Goal: Task Accomplishment & Management: Manage account settings

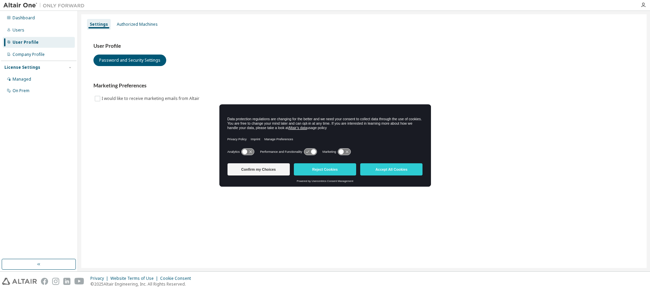
click at [281, 216] on div "Settings Authorized Machines User Profile Password and Security Settings Market…" at bounding box center [363, 140] width 565 height 253
click at [397, 169] on button "Accept All Cookies" at bounding box center [391, 169] width 62 height 12
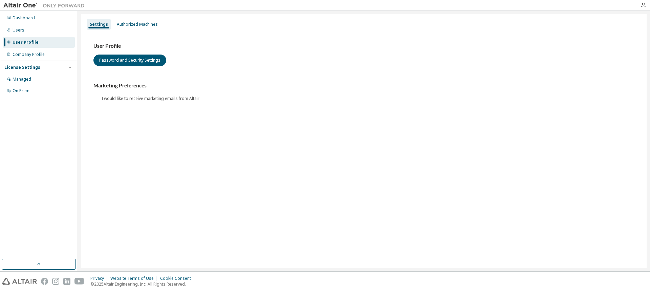
click at [201, 215] on div "Settings Authorized Machines User Profile Password and Security Settings Market…" at bounding box center [363, 140] width 565 height 253
click at [21, 79] on div "Managed" at bounding box center [22, 78] width 19 height 5
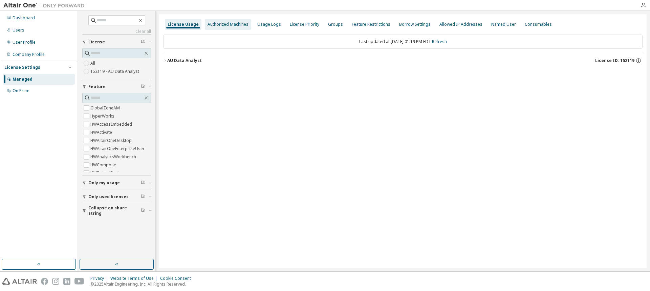
click at [219, 25] on div "Authorized Machines" at bounding box center [227, 24] width 41 height 5
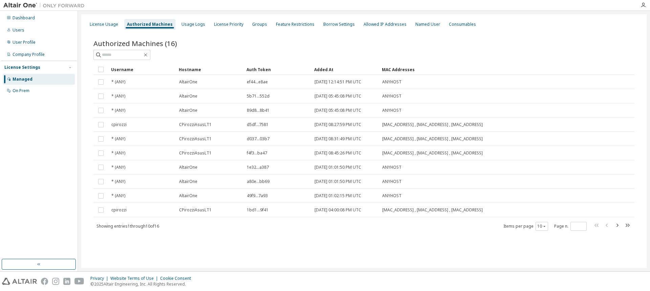
click at [145, 25] on div "Authorized Machines" at bounding box center [150, 24] width 46 height 5
click at [328, 70] on div "Added At" at bounding box center [345, 69] width 62 height 11
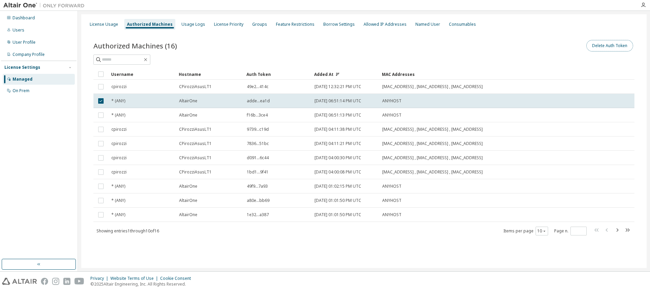
click at [619, 44] on button "Delete Auth Token" at bounding box center [609, 46] width 47 height 12
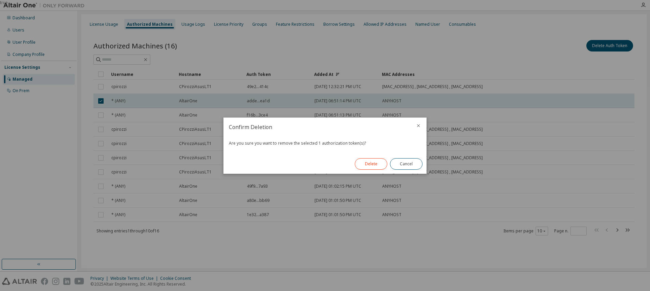
click at [369, 162] on button "Delete" at bounding box center [371, 164] width 32 height 12
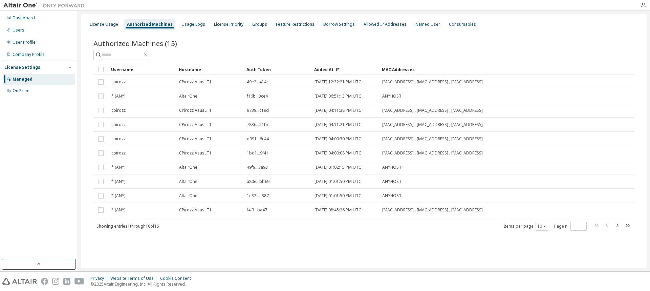
click at [143, 23] on div "Authorized Machines" at bounding box center [150, 24] width 46 height 5
click at [29, 80] on div "Managed" at bounding box center [23, 78] width 20 height 5
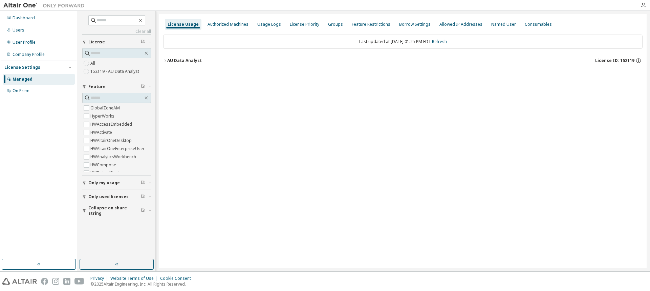
click at [31, 82] on div "Managed" at bounding box center [23, 78] width 20 height 5
click at [215, 24] on div "Authorized Machines" at bounding box center [227, 24] width 41 height 5
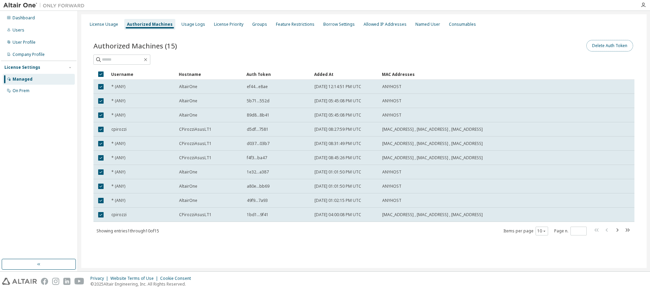
click at [613, 46] on button "Delete Auth Token" at bounding box center [609, 46] width 47 height 12
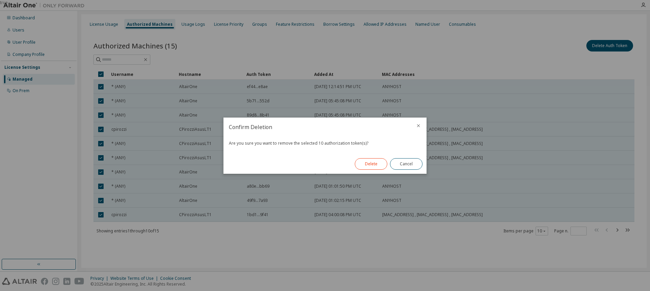
click at [365, 165] on button "Delete" at bounding box center [371, 164] width 32 height 12
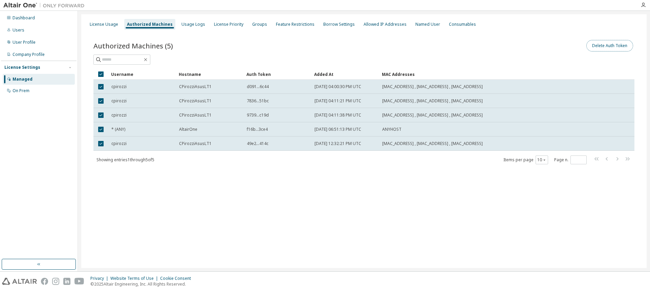
click at [602, 48] on button "Delete Auth Token" at bounding box center [609, 46] width 47 height 12
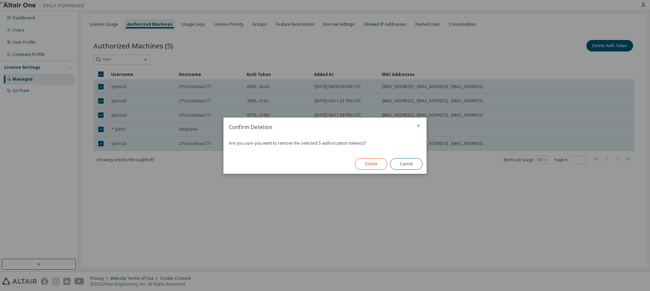
click at [370, 163] on button "Delete" at bounding box center [371, 164] width 32 height 12
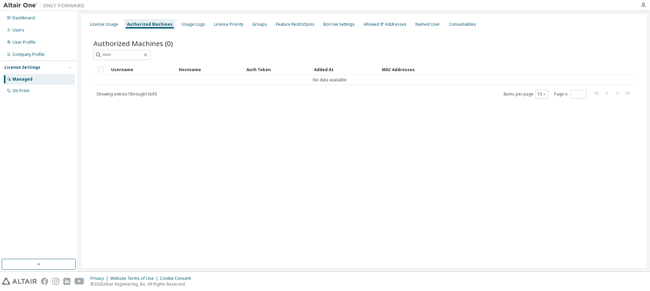
click at [36, 83] on div "Managed" at bounding box center [39, 79] width 72 height 11
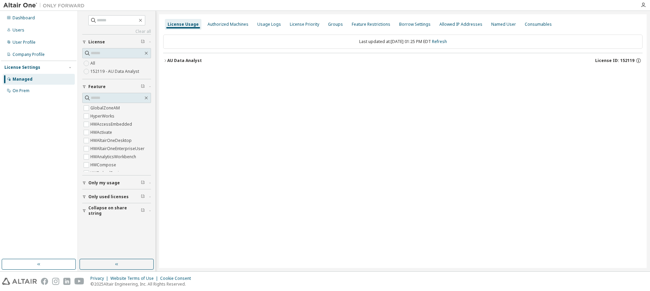
click at [175, 26] on div "License Usage" at bounding box center [183, 24] width 31 height 5
click at [190, 62] on div "AU Data Analyst" at bounding box center [184, 60] width 35 height 5
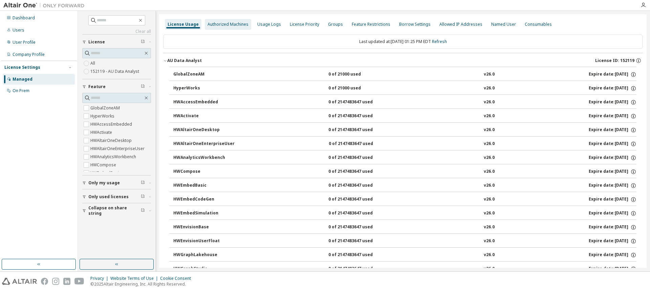
click at [224, 23] on div "Authorized Machines" at bounding box center [227, 24] width 41 height 5
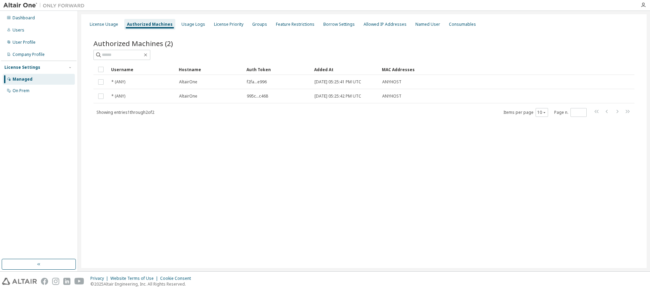
click at [221, 189] on div "License Usage Authorized Machines Usage Logs License Priority Groups Feature Re…" at bounding box center [363, 140] width 565 height 253
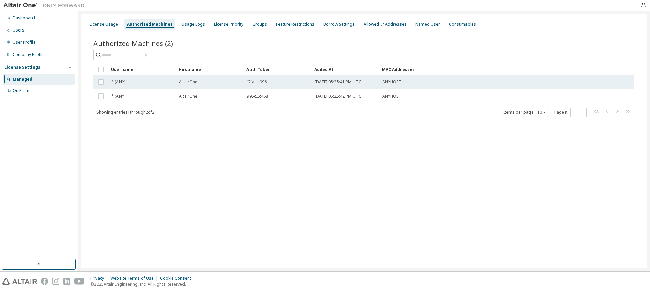
click at [203, 82] on div "AltairOne" at bounding box center [210, 81] width 62 height 5
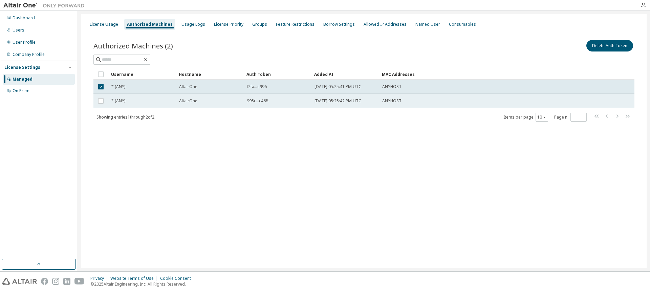
click at [437, 100] on div "ANYHOST" at bounding box center [472, 100] width 181 height 5
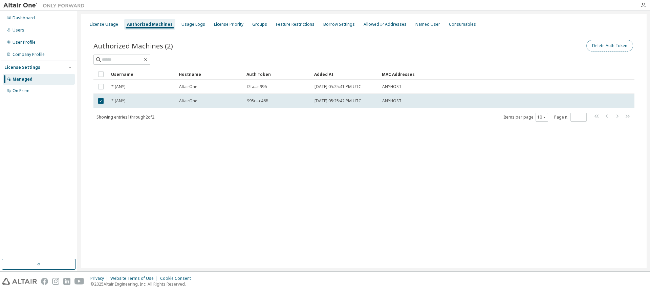
click at [610, 46] on button "Delete Auth Token" at bounding box center [609, 46] width 47 height 12
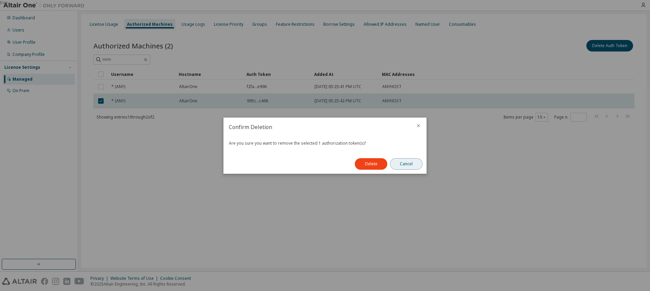
click at [415, 165] on button "Cancel" at bounding box center [406, 164] width 32 height 12
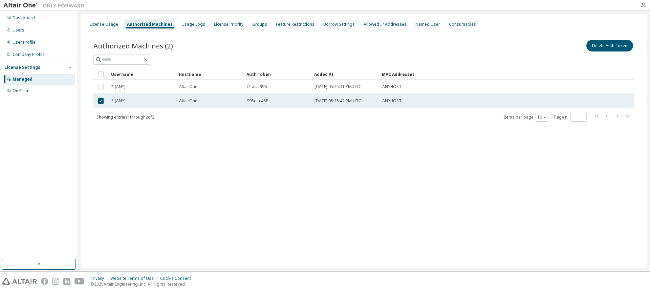
click at [331, 103] on span "[DATE] 05:25:42 PM UTC" at bounding box center [337, 100] width 47 height 5
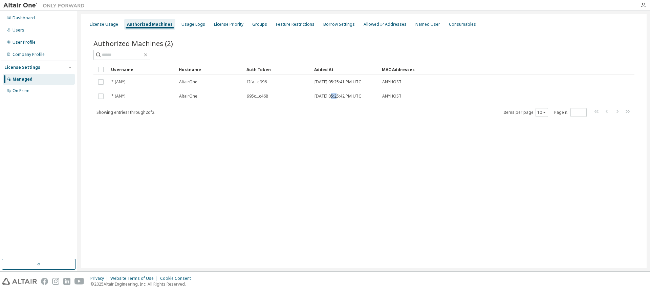
click at [331, 103] on td "[DATE] 05:25:42 PM UTC" at bounding box center [345, 96] width 68 height 14
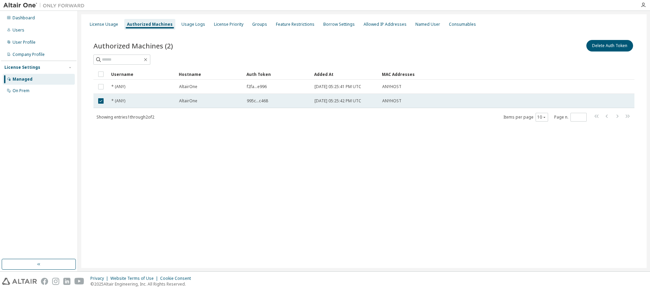
click at [263, 101] on span "995c...c468" at bounding box center [257, 100] width 21 height 5
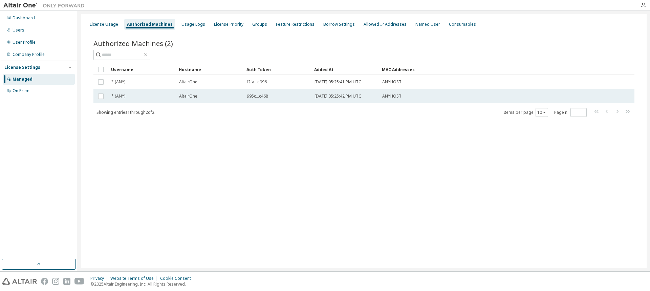
click at [263, 100] on td "995c...c468" at bounding box center [278, 96] width 68 height 14
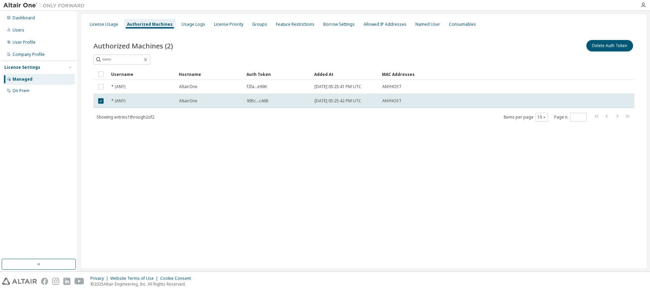
click at [147, 25] on div "Authorized Machines" at bounding box center [150, 24] width 46 height 5
click at [158, 136] on div "Authorized Machines (2) Delete Auth Token Clear Load Save Save As Field Operato…" at bounding box center [363, 84] width 557 height 109
click at [621, 45] on button "Delete Auth Token" at bounding box center [609, 46] width 47 height 12
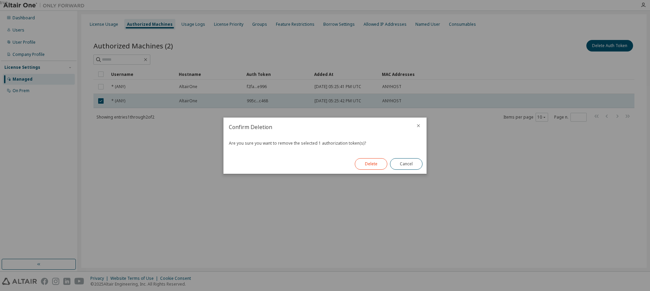
click at [365, 168] on button "Delete" at bounding box center [371, 164] width 32 height 12
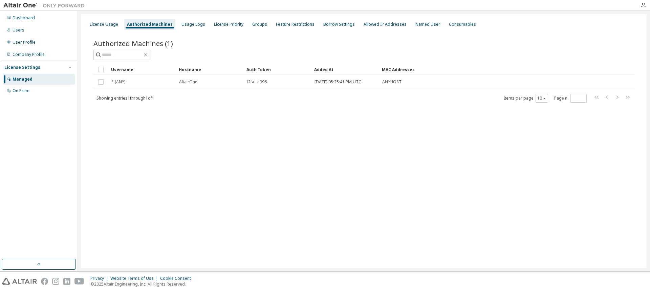
click at [274, 182] on div "License Usage Authorized Machines Usage Logs License Priority Groups Feature Re…" at bounding box center [363, 140] width 565 height 253
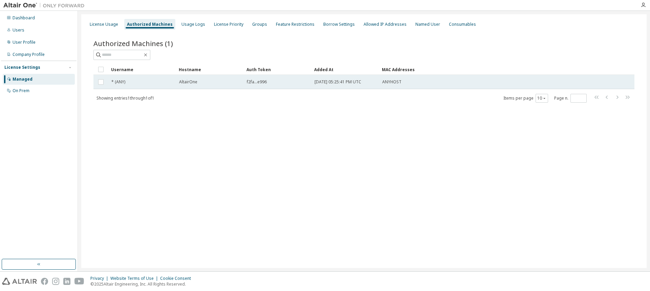
click at [141, 88] on td "* (ANY)" at bounding box center [142, 82] width 68 height 14
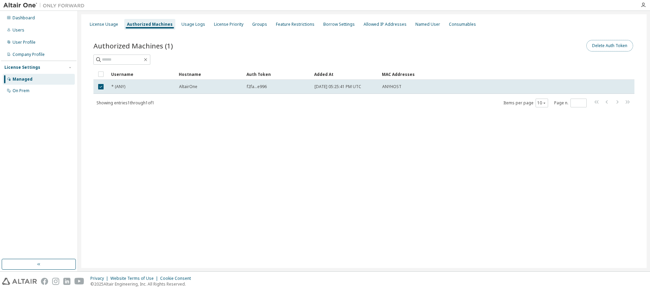
click at [612, 48] on button "Delete Auth Token" at bounding box center [609, 46] width 47 height 12
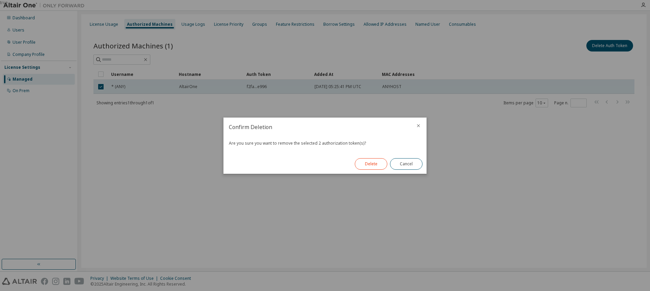
click at [366, 166] on button "Delete" at bounding box center [371, 164] width 32 height 12
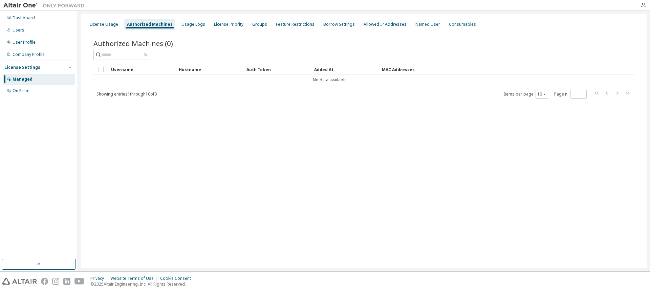
click at [228, 225] on div "License Usage Authorized Machines Usage Logs License Priority Groups Feature Re…" at bounding box center [363, 140] width 565 height 253
click at [95, 21] on div "License Usage" at bounding box center [104, 24] width 34 height 11
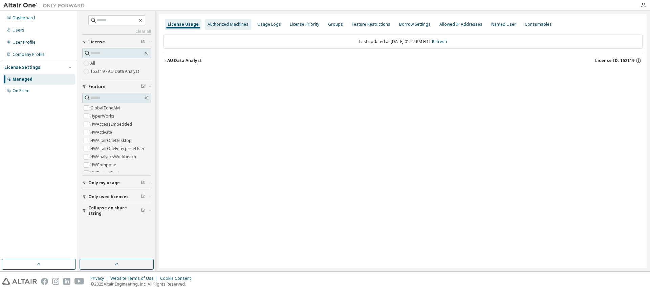
click at [220, 24] on div "Authorized Machines" at bounding box center [227, 24] width 41 height 5
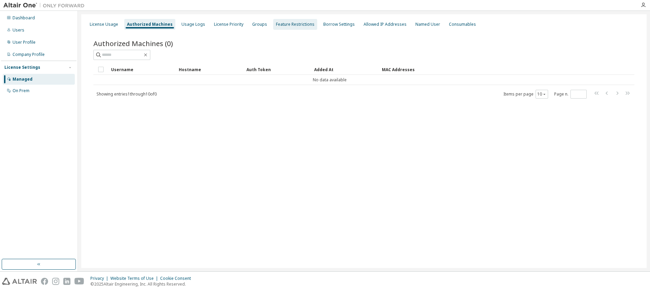
click at [276, 25] on div "Feature Restrictions" at bounding box center [295, 24] width 39 height 5
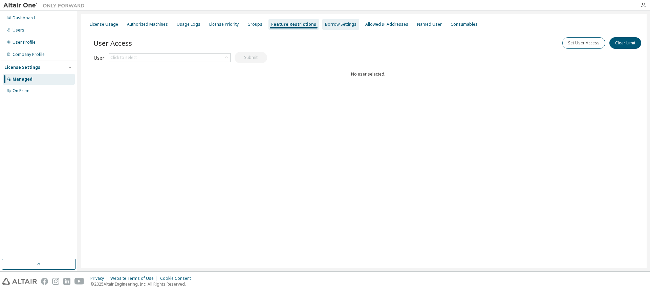
click at [328, 23] on div "Borrow Settings" at bounding box center [340, 24] width 31 height 5
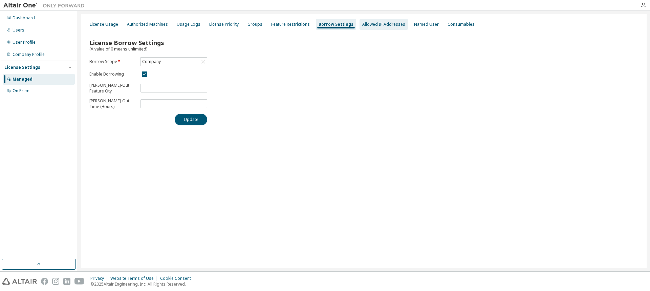
click at [364, 22] on div "Allowed IP Addresses" at bounding box center [383, 24] width 43 height 5
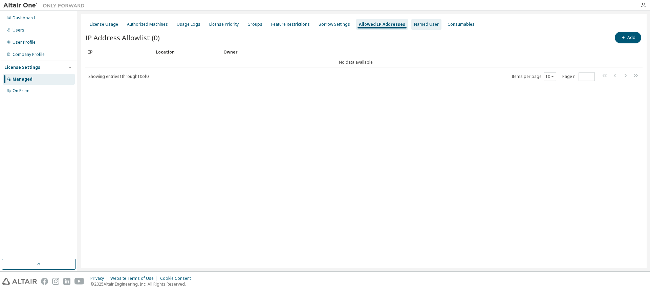
click at [414, 24] on div "Named User" at bounding box center [426, 24] width 25 height 5
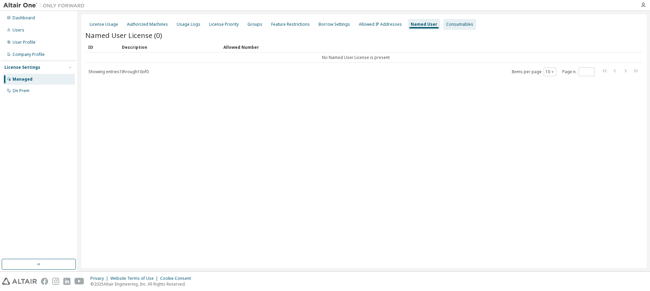
click at [446, 24] on div "Consumables" at bounding box center [459, 24] width 27 height 5
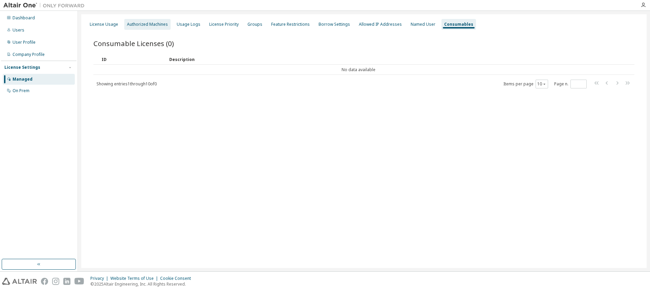
click at [146, 23] on div "Authorized Machines" at bounding box center [147, 24] width 41 height 5
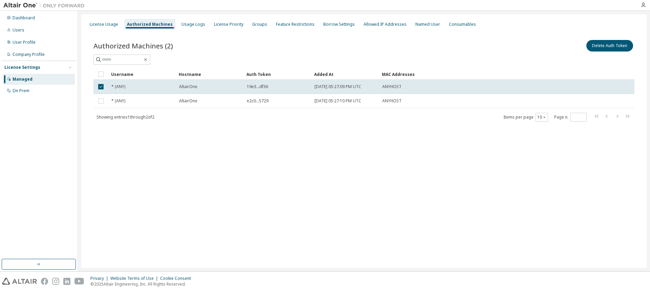
click at [100, 82] on td at bounding box center [100, 87] width 15 height 14
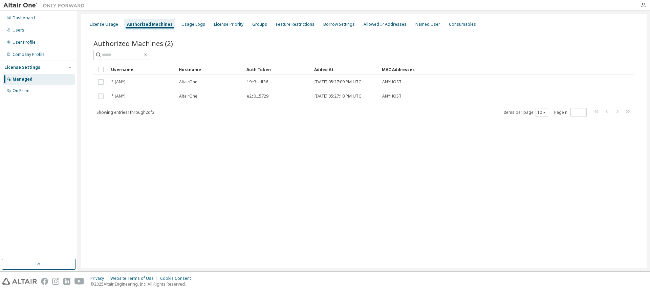
click at [209, 186] on div "License Usage Authorized Machines Usage Logs License Priority Groups Feature Re…" at bounding box center [363, 140] width 565 height 253
click at [142, 23] on div "Authorized Machines" at bounding box center [150, 24] width 46 height 5
click at [241, 187] on div "License Usage Authorized Machines Usage Logs License Priority Groups Feature Re…" at bounding box center [363, 140] width 565 height 253
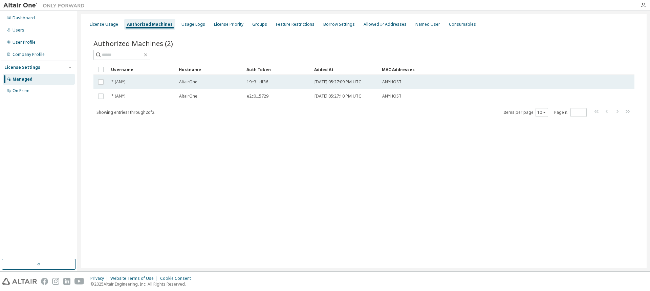
click at [183, 83] on span "AltairOne" at bounding box center [188, 81] width 18 height 5
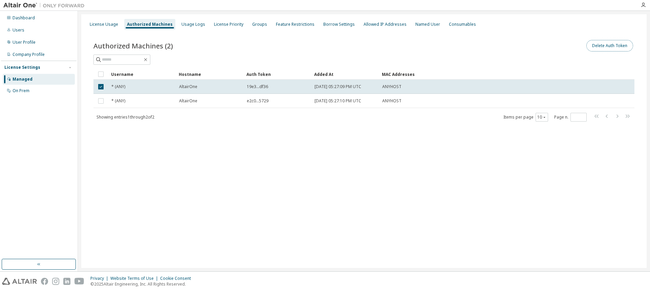
click at [614, 47] on button "Delete Auth Token" at bounding box center [609, 46] width 47 height 12
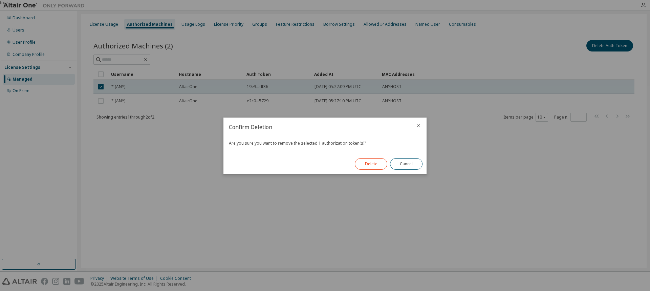
click at [374, 160] on button "Delete" at bounding box center [371, 164] width 32 height 12
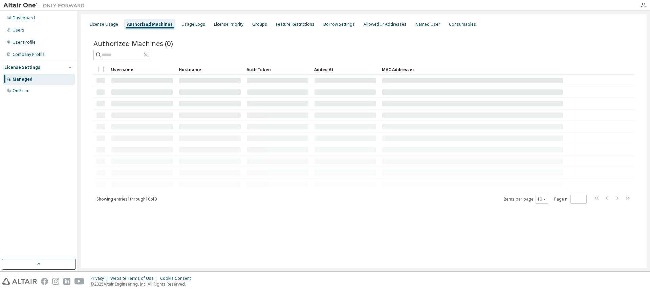
click at [370, 164] on td at bounding box center [345, 161] width 68 height 12
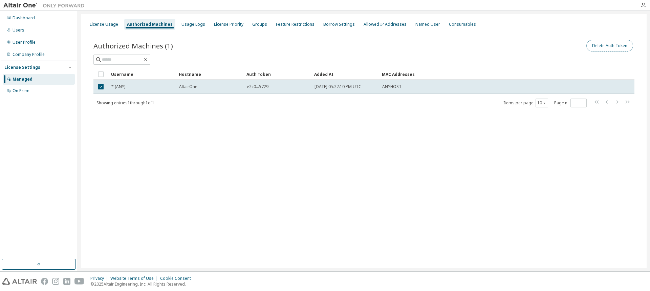
click at [614, 49] on button "Delete Auth Token" at bounding box center [609, 46] width 47 height 12
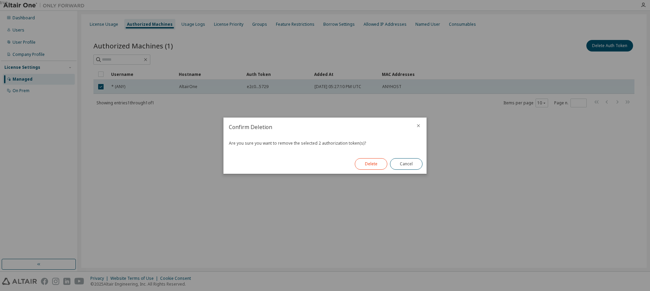
click at [373, 164] on button "Delete" at bounding box center [371, 164] width 32 height 12
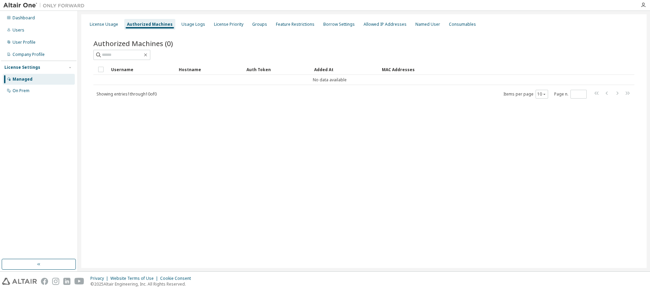
click at [219, 227] on div "License Usage Authorized Machines Usage Logs License Priority Groups Feature Re…" at bounding box center [363, 140] width 565 height 253
click at [16, 26] on div "Users" at bounding box center [39, 30] width 72 height 11
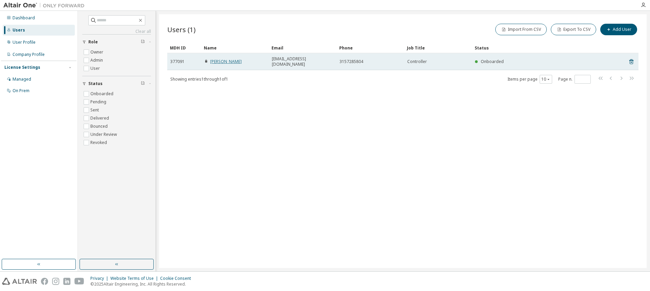
click at [221, 59] on link "[PERSON_NAME]" at bounding box center [225, 62] width 31 height 6
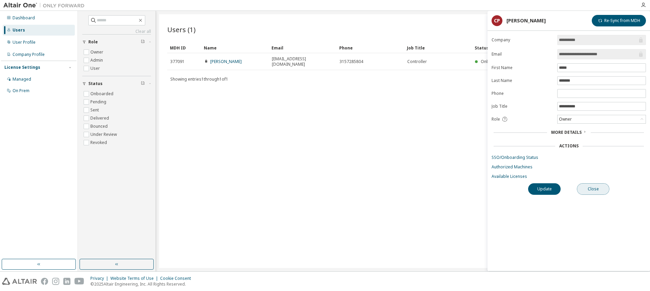
click at [594, 190] on button "Close" at bounding box center [593, 189] width 32 height 12
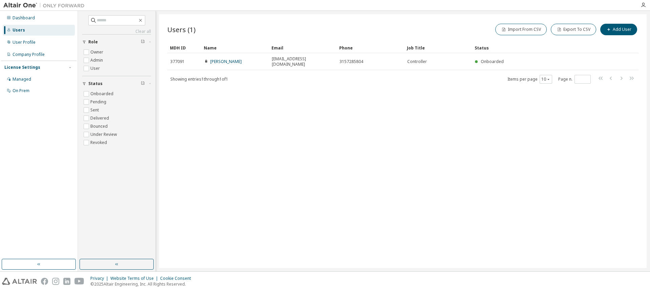
click at [382, 163] on div "Users (1) Import From CSV Export To CSV Add User Clear Load Save Save As Field …" at bounding box center [402, 140] width 487 height 253
click at [30, 37] on div "User Profile" at bounding box center [39, 42] width 72 height 11
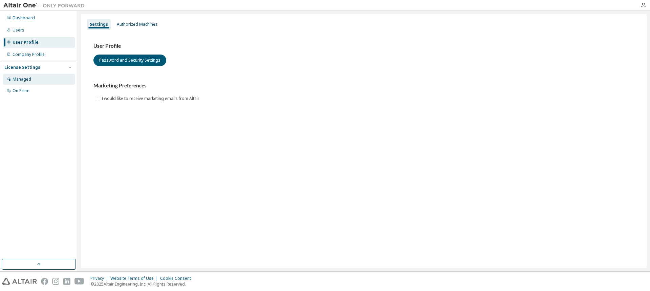
click at [24, 76] on div "Managed" at bounding box center [22, 78] width 19 height 5
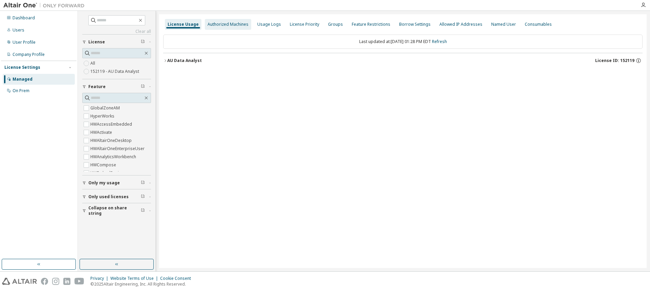
click at [217, 24] on div "Authorized Machines" at bounding box center [227, 24] width 41 height 5
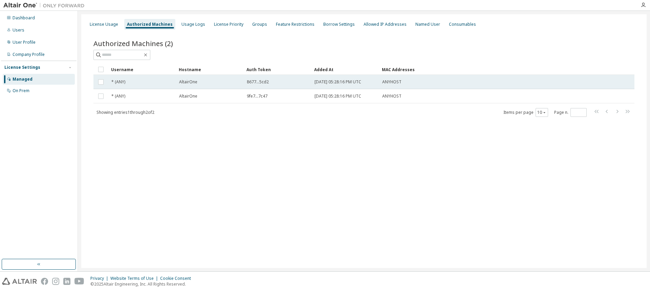
click at [266, 79] on span "8677...5cd2" at bounding box center [258, 81] width 22 height 5
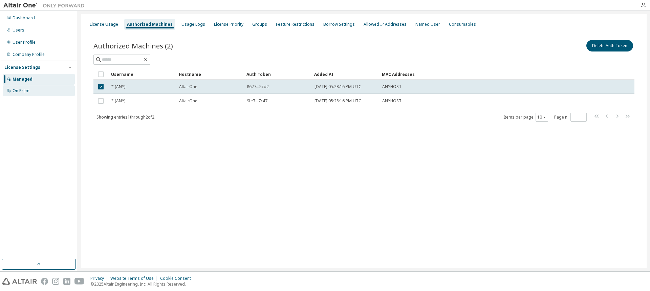
click at [26, 90] on div "On Prem" at bounding box center [21, 90] width 17 height 5
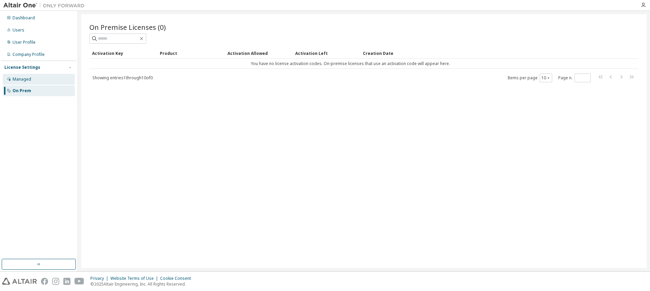
click at [36, 77] on div "Managed" at bounding box center [39, 79] width 72 height 11
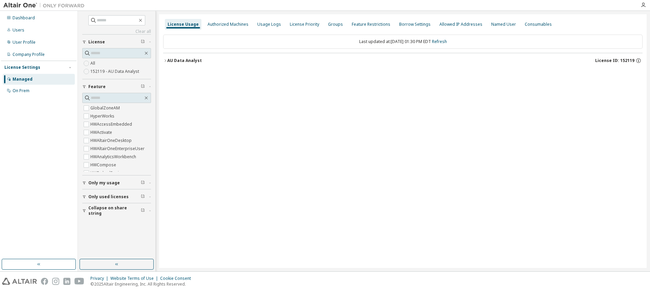
click at [176, 24] on div "License Usage" at bounding box center [183, 24] width 31 height 5
click at [211, 24] on div "Authorized Machines" at bounding box center [227, 24] width 41 height 5
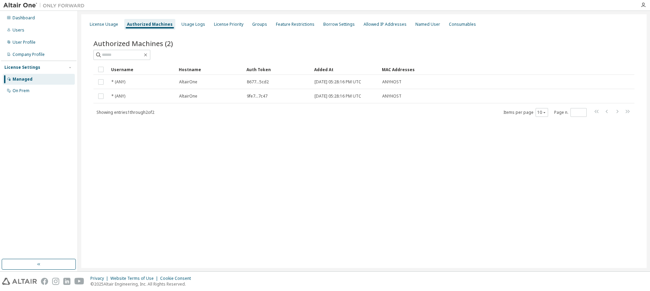
click at [269, 174] on div "License Usage Authorized Machines Usage Logs License Priority Groups Feature Re…" at bounding box center [363, 140] width 565 height 253
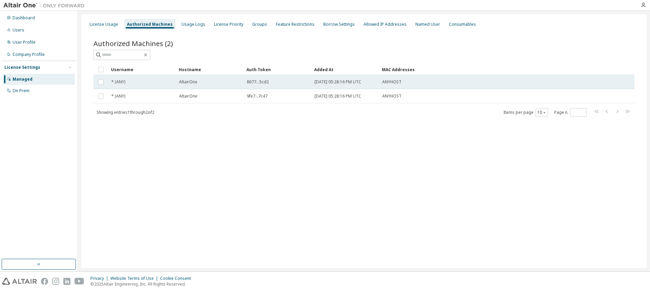
click at [180, 84] on span "AltairOne" at bounding box center [188, 81] width 18 height 5
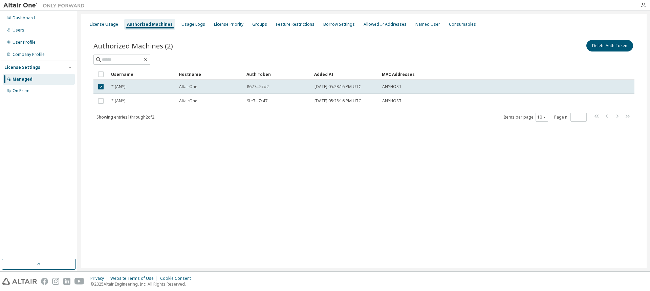
click at [424, 161] on div "License Usage Authorized Machines Usage Logs License Priority Groups Feature Re…" at bounding box center [363, 140] width 565 height 253
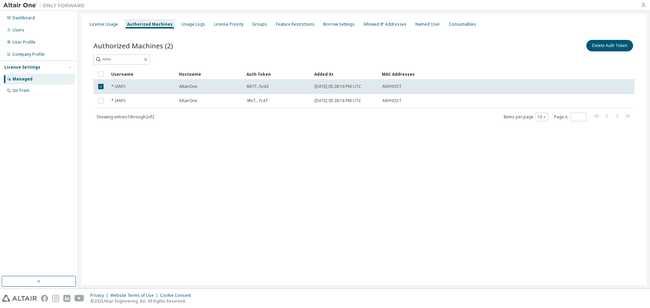
click at [641, 4] on icon "button" at bounding box center [642, 4] width 5 height 5
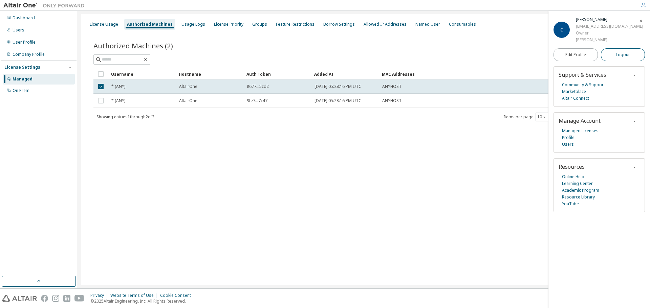
click at [637, 58] on button "Logout" at bounding box center [623, 54] width 44 height 13
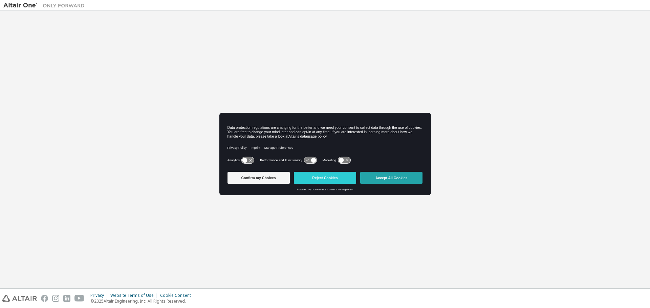
click at [376, 181] on button "Accept All Cookies" at bounding box center [391, 178] width 62 height 12
